Goal: Transaction & Acquisition: Purchase product/service

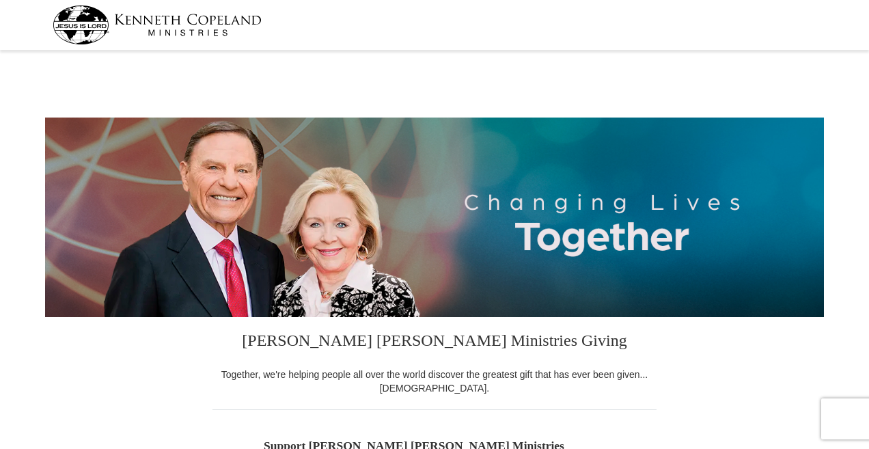
select select "[GEOGRAPHIC_DATA]"
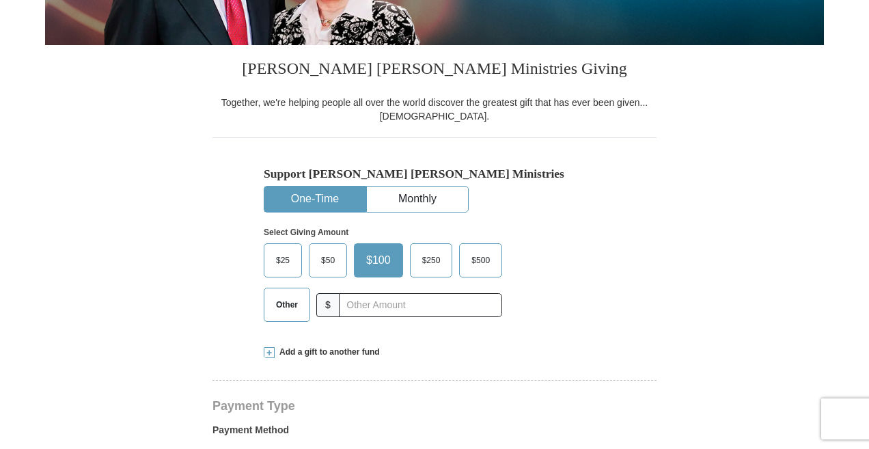
scroll to position [297, 0]
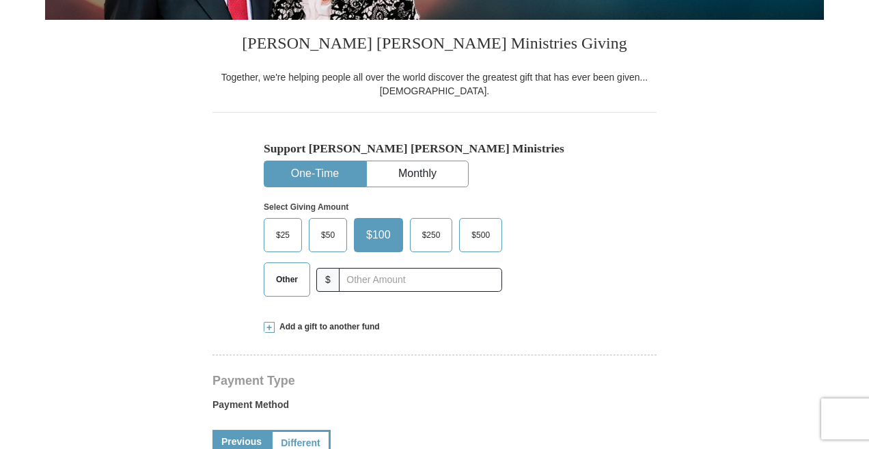
click at [281, 273] on label "Other" at bounding box center [286, 279] width 45 height 33
click at [0, 0] on input "Other" at bounding box center [0, 0] width 0 height 0
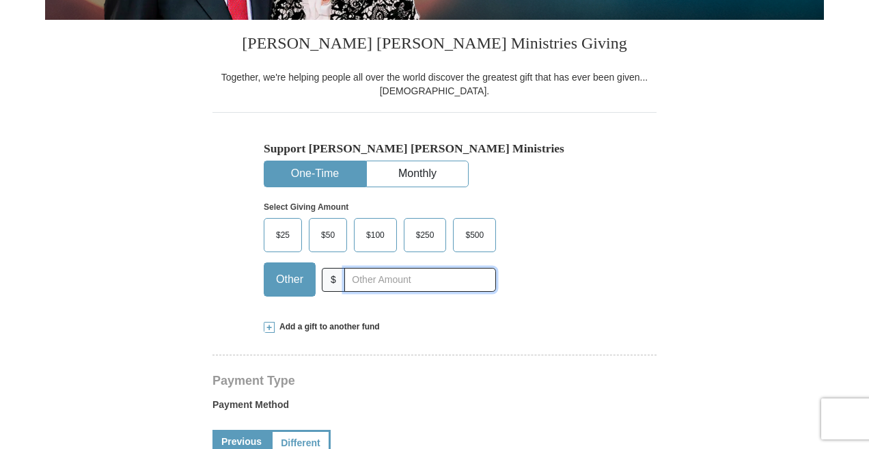
click at [349, 279] on input "text" at bounding box center [420, 280] width 152 height 24
click at [354, 277] on input "40" at bounding box center [420, 280] width 152 height 24
type input "40.00"
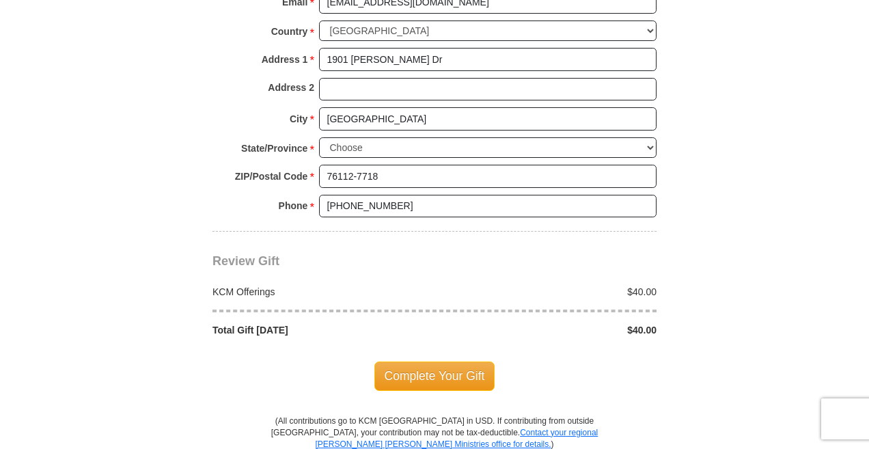
scroll to position [1055, 0]
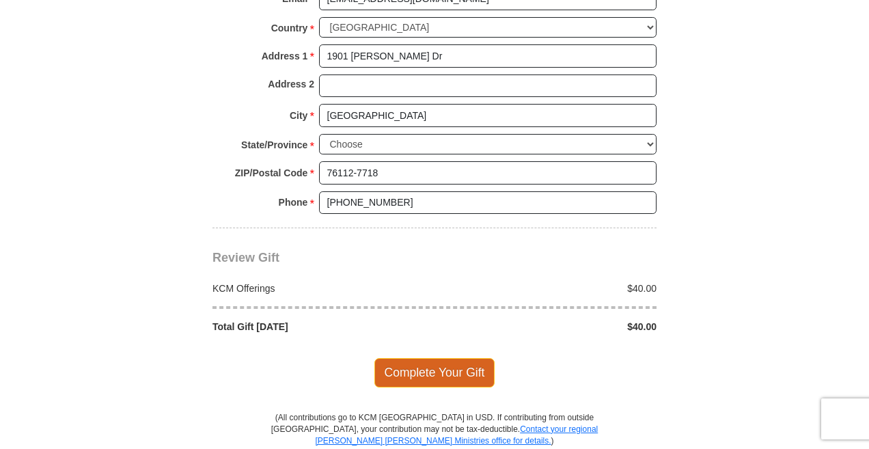
click at [462, 358] on span "Complete Your Gift" at bounding box center [434, 372] width 121 height 29
